Goal: Check status: Check status

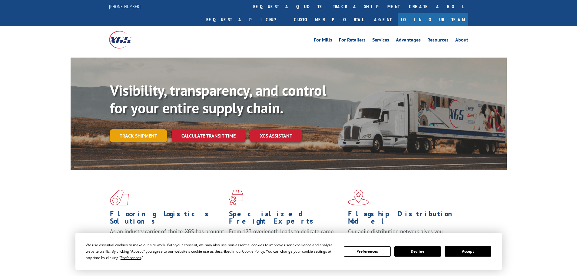
click at [145, 129] on link "Track shipment" at bounding box center [138, 135] width 57 height 13
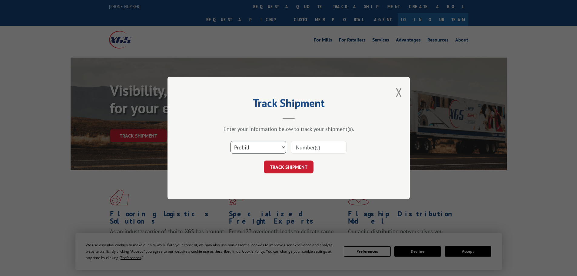
click at [278, 145] on select "Select category... Probill BOL PO" at bounding box center [259, 147] width 56 height 13
select select "po"
click at [231, 141] on select "Select category... Probill BOL PO" at bounding box center [259, 147] width 56 height 13
click at [304, 148] on input at bounding box center [319, 147] width 56 height 13
paste input "295274715"
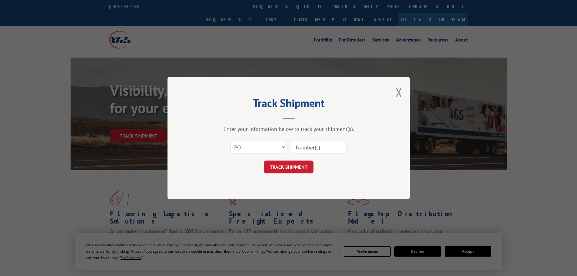
type input "295274715"
click at [289, 165] on button "TRACK SHIPMENT" at bounding box center [289, 167] width 50 height 13
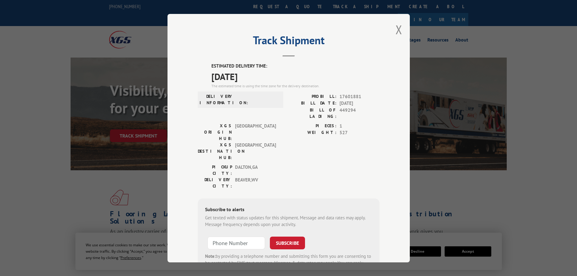
click at [400, 27] on div "Track Shipment ESTIMATED DELIVERY TIME: [DATE] The estimated time is using the …" at bounding box center [289, 138] width 242 height 248
drag, startPoint x: 393, startPoint y: 28, endPoint x: 394, endPoint y: 35, distance: 6.4
click at [393, 28] on div "Track Shipment ESTIMATED DELIVERY TIME: [DATE] The estimated time is using the …" at bounding box center [289, 138] width 242 height 248
click at [399, 31] on button "Close modal" at bounding box center [399, 30] width 7 height 16
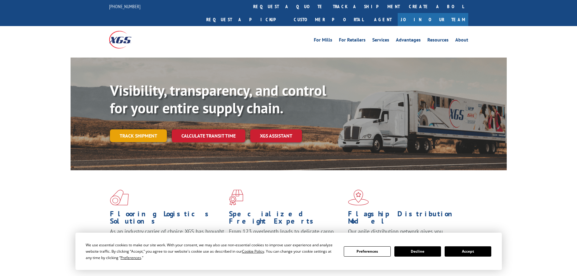
click at [151, 129] on link "Track shipment" at bounding box center [138, 135] width 57 height 13
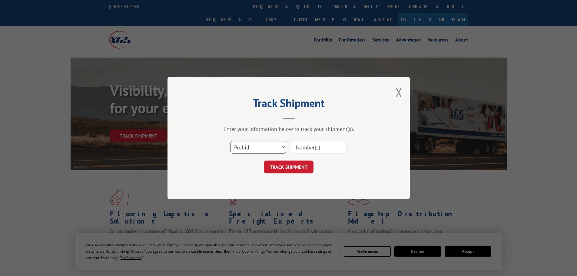
click at [271, 141] on select "Select category... Probill BOL PO" at bounding box center [259, 147] width 56 height 13
click at [314, 151] on input at bounding box center [319, 147] width 56 height 13
type input "449294"
click button "TRACK SHIPMENT" at bounding box center [289, 167] width 50 height 13
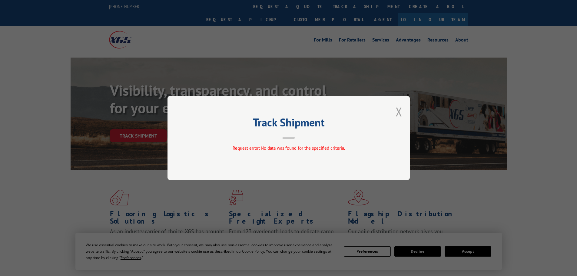
click at [399, 113] on button "Close modal" at bounding box center [399, 112] width 7 height 16
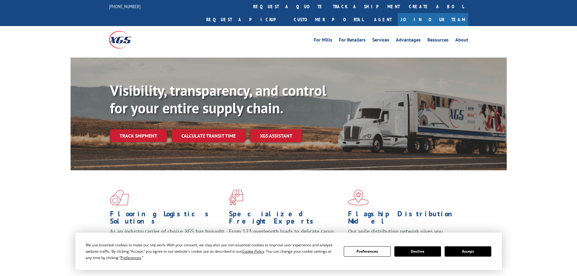
click at [148, 129] on link "Track shipment" at bounding box center [138, 135] width 57 height 13
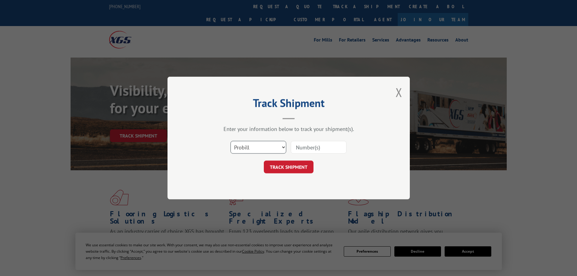
click at [271, 148] on select "Select category... Probill BOL PO" at bounding box center [259, 147] width 56 height 13
select select "bol"
click at [231, 141] on select "Select category... Probill BOL PO" at bounding box center [259, 147] width 56 height 13
click at [315, 144] on input at bounding box center [319, 147] width 56 height 13
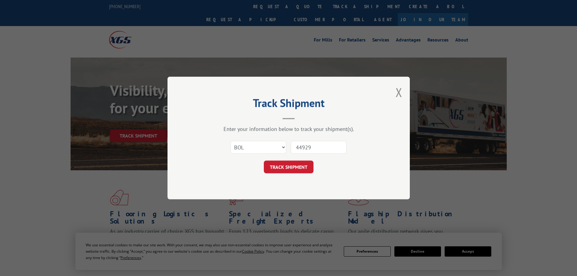
type input "449294"
click button "TRACK SHIPMENT" at bounding box center [289, 167] width 50 height 13
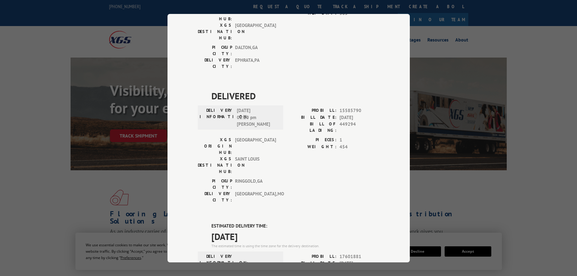
scroll to position [231, 0]
